Goal: Task Accomplishment & Management: Complete application form

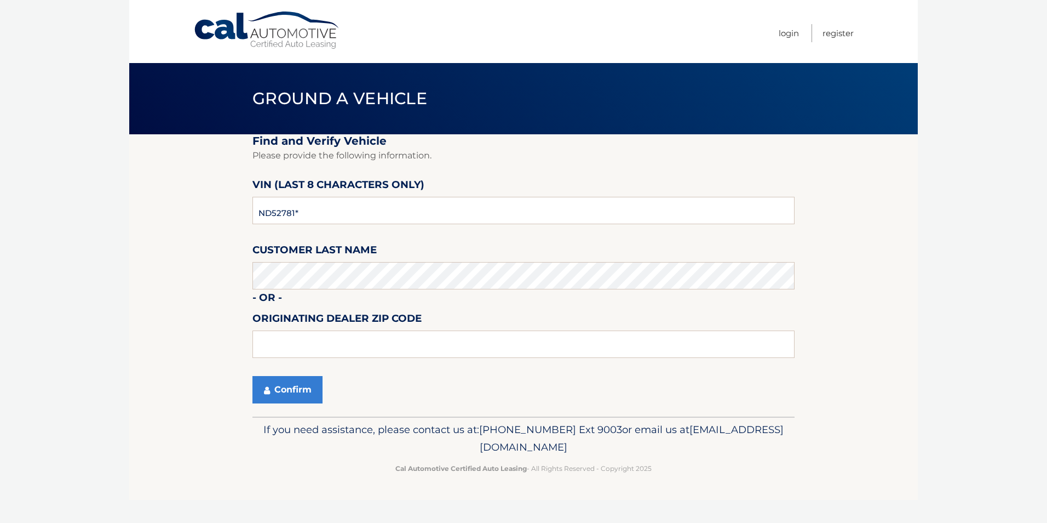
type input "ND527811"
click at [294, 390] on button "Confirm" at bounding box center [287, 389] width 70 height 27
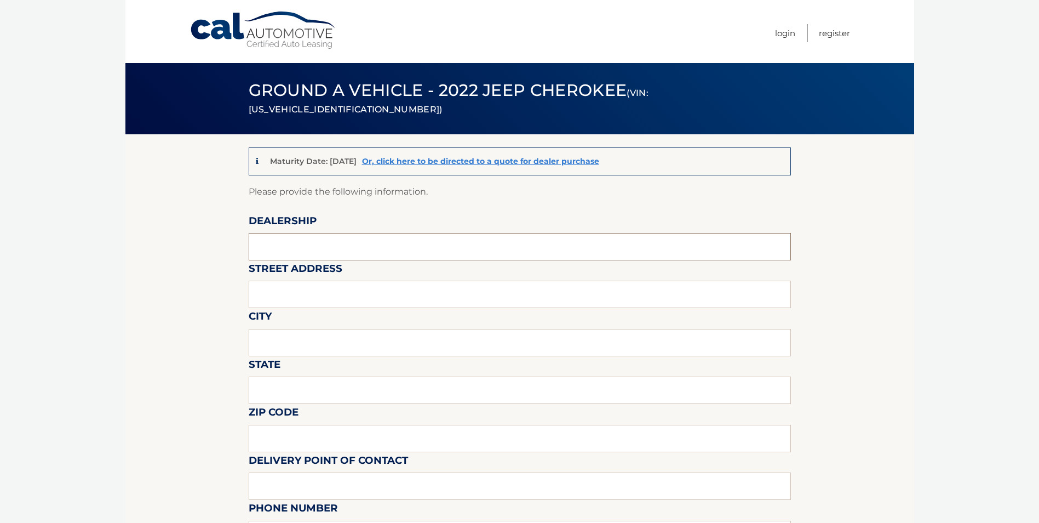
click at [289, 242] on input "text" at bounding box center [520, 246] width 542 height 27
type input "BROWNS AUTOMOTIVE"
type input "1900 RT 112"
type input "MEDFORD"
type input "NY"
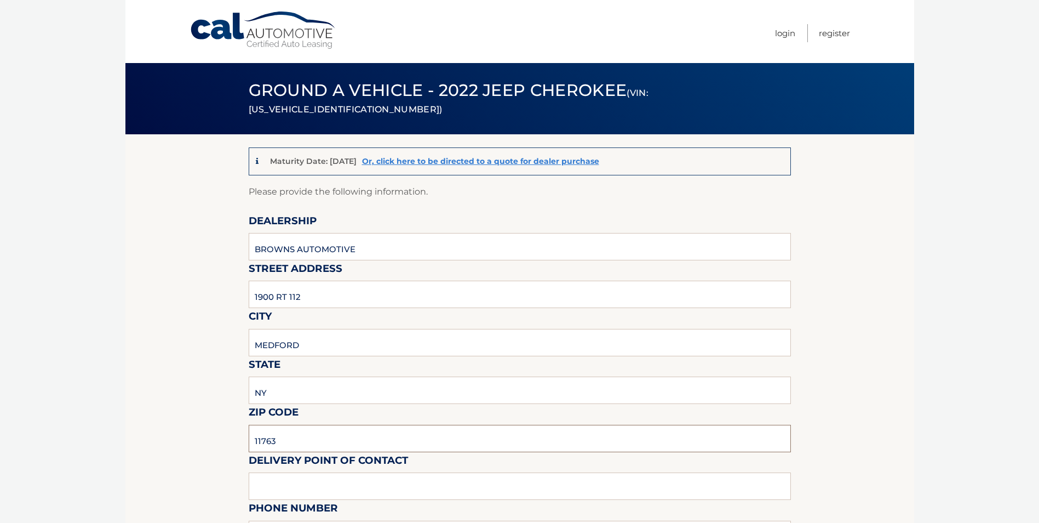
type input "11763"
type input "LIZZ MALVAGNO"
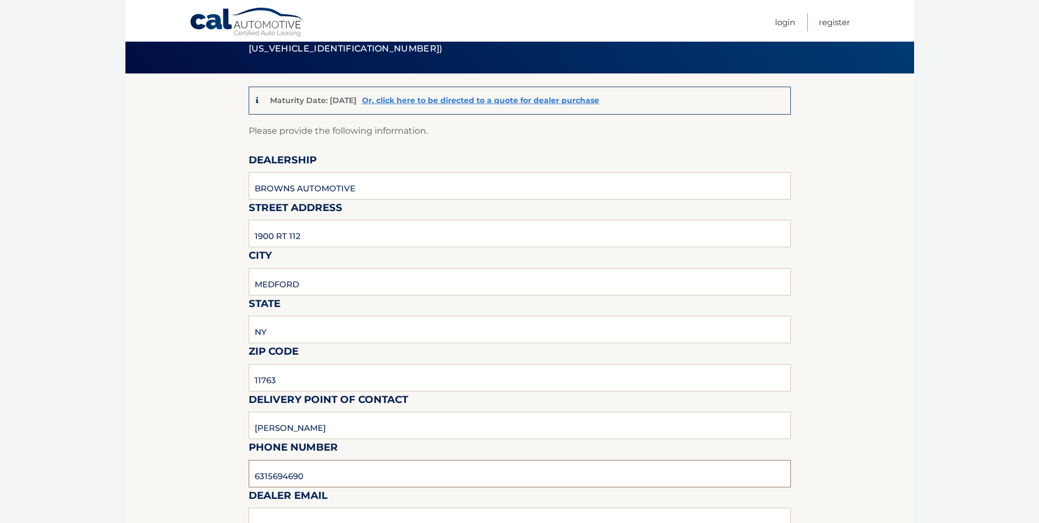
scroll to position [135, 0]
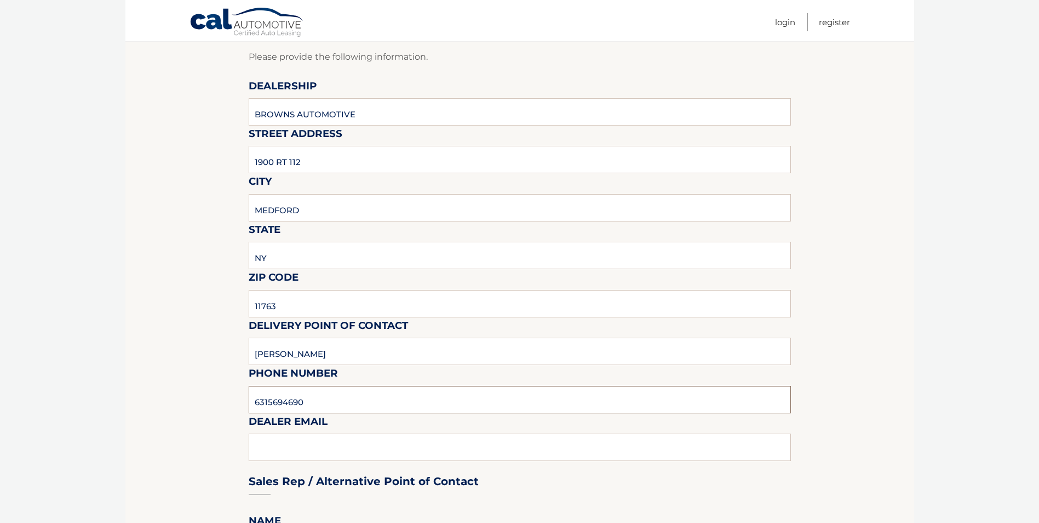
type input "6315694690"
click at [284, 439] on div "Sales Rep / Alternative Point of Contact" at bounding box center [520, 460] width 542 height 77
click at [274, 447] on div "Sales Rep / Alternative Point of Contact" at bounding box center [520, 460] width 542 height 77
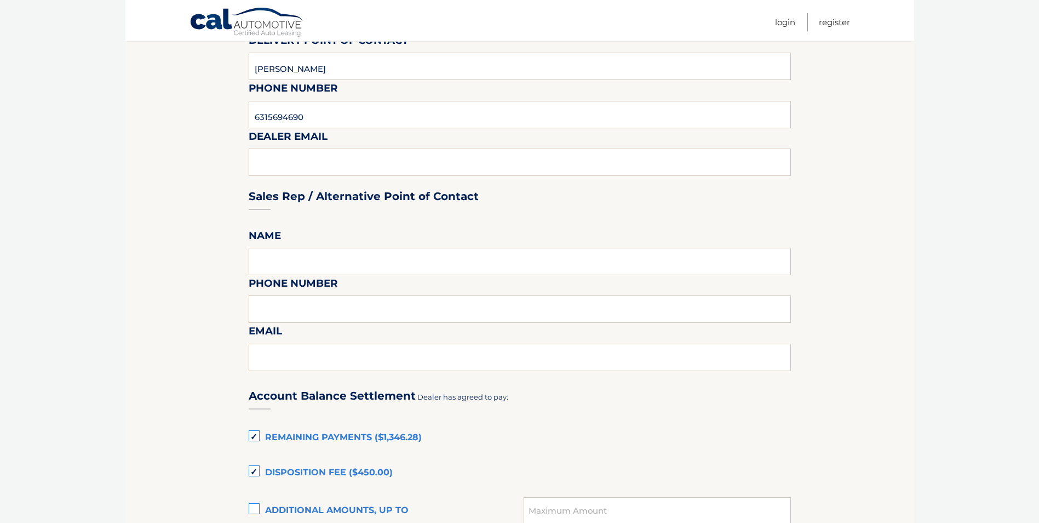
click at [272, 150] on div "Sales Rep / Alternative Point of Contact" at bounding box center [520, 175] width 542 height 77
click at [274, 163] on div "Sales Rep / Alternative Point of Contact" at bounding box center [520, 175] width 542 height 77
click at [313, 104] on input "6315694690" at bounding box center [520, 114] width 542 height 27
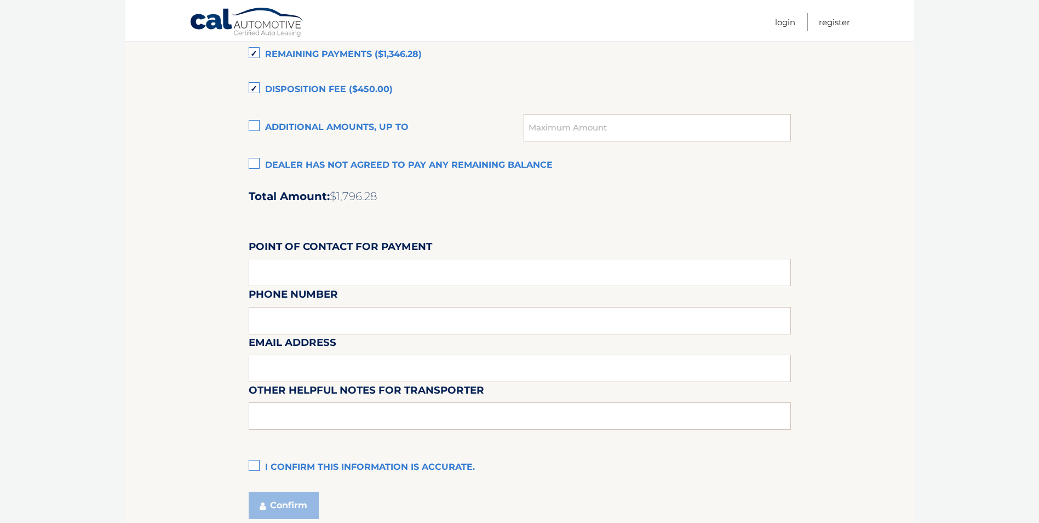
scroll to position [803, 0]
type input "LMALVAGNO@BROWNSJEEP.COM"
click at [285, 268] on input "text" at bounding box center [520, 271] width 542 height 27
type input "BROWNS AUTOMOTIVE"
type input "6312898500"
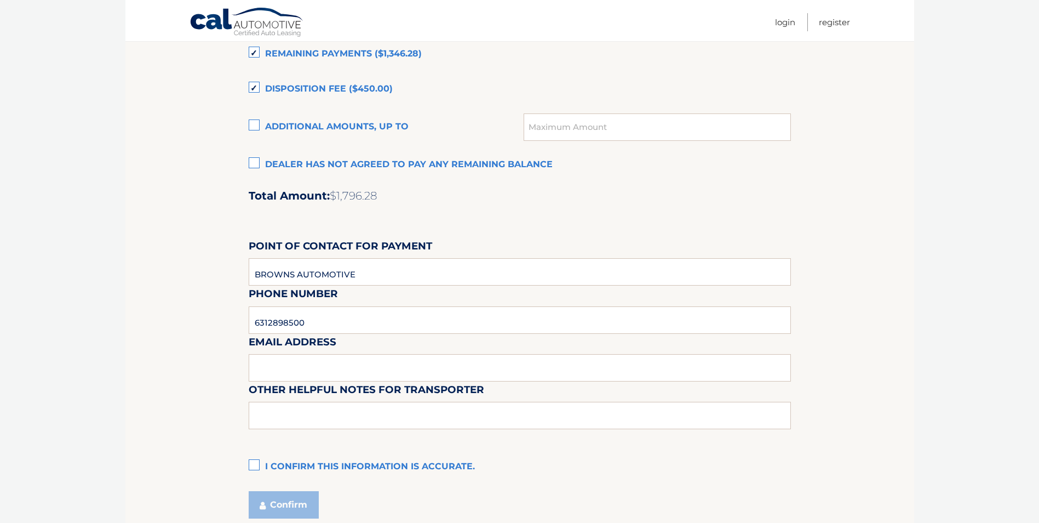
drag, startPoint x: 256, startPoint y: 466, endPoint x: 309, endPoint y: 466, distance: 52.6
click at [256, 466] on label "I confirm this information is accurate." at bounding box center [520, 467] width 542 height 22
click at [0, 0] on input "I confirm this information is accurate." at bounding box center [0, 0] width 0 height 0
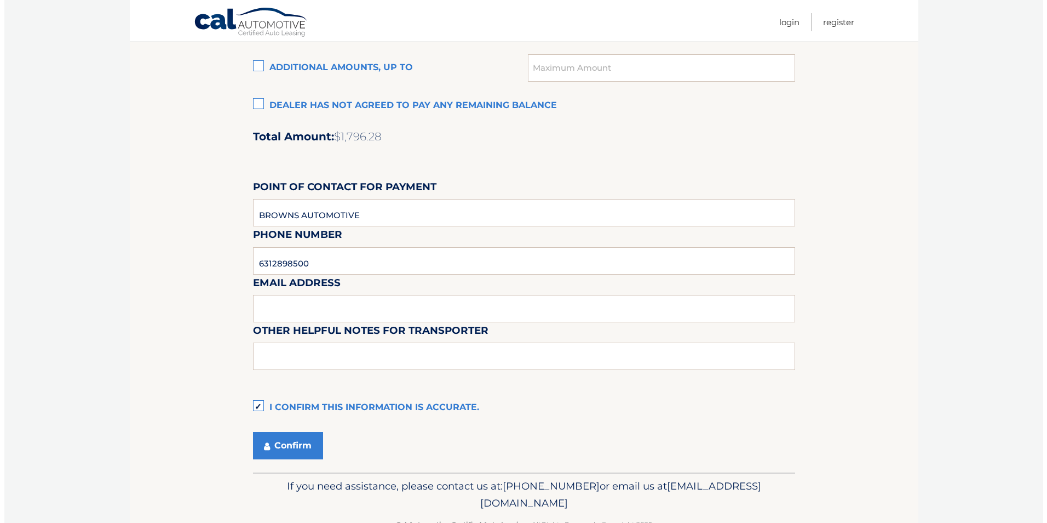
scroll to position [895, 0]
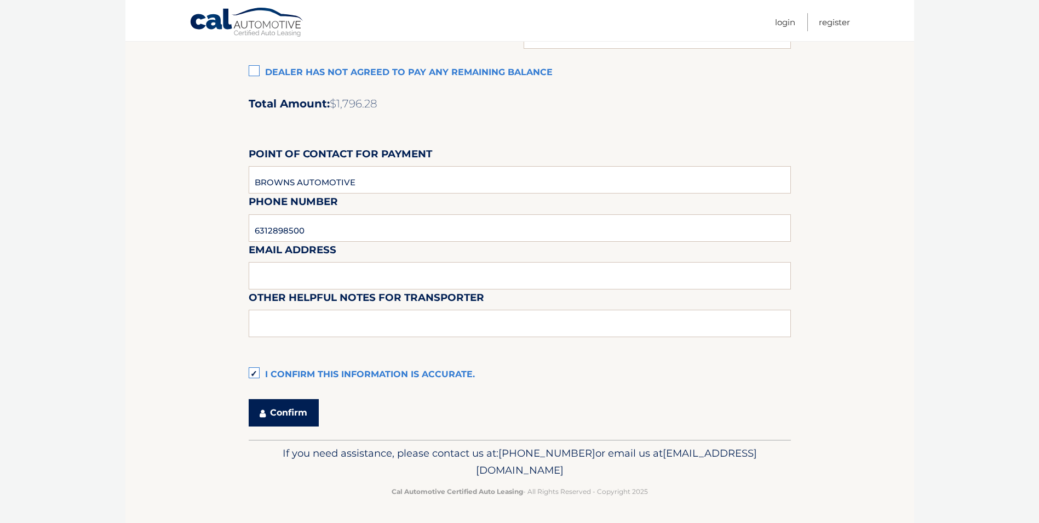
click at [290, 409] on button "Confirm" at bounding box center [284, 412] width 70 height 27
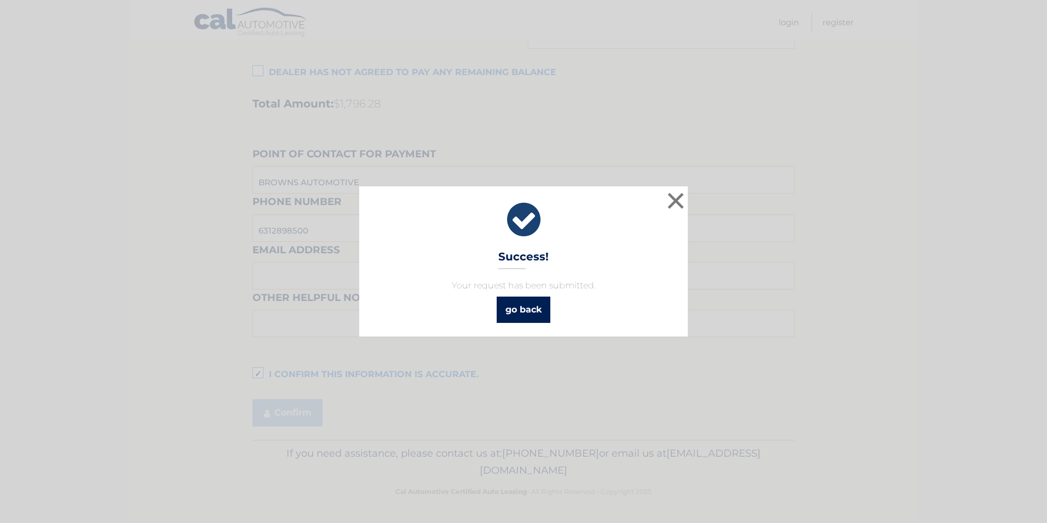
click at [519, 312] on link "go back" at bounding box center [524, 309] width 54 height 26
